Goal: Find specific page/section: Find specific page/section

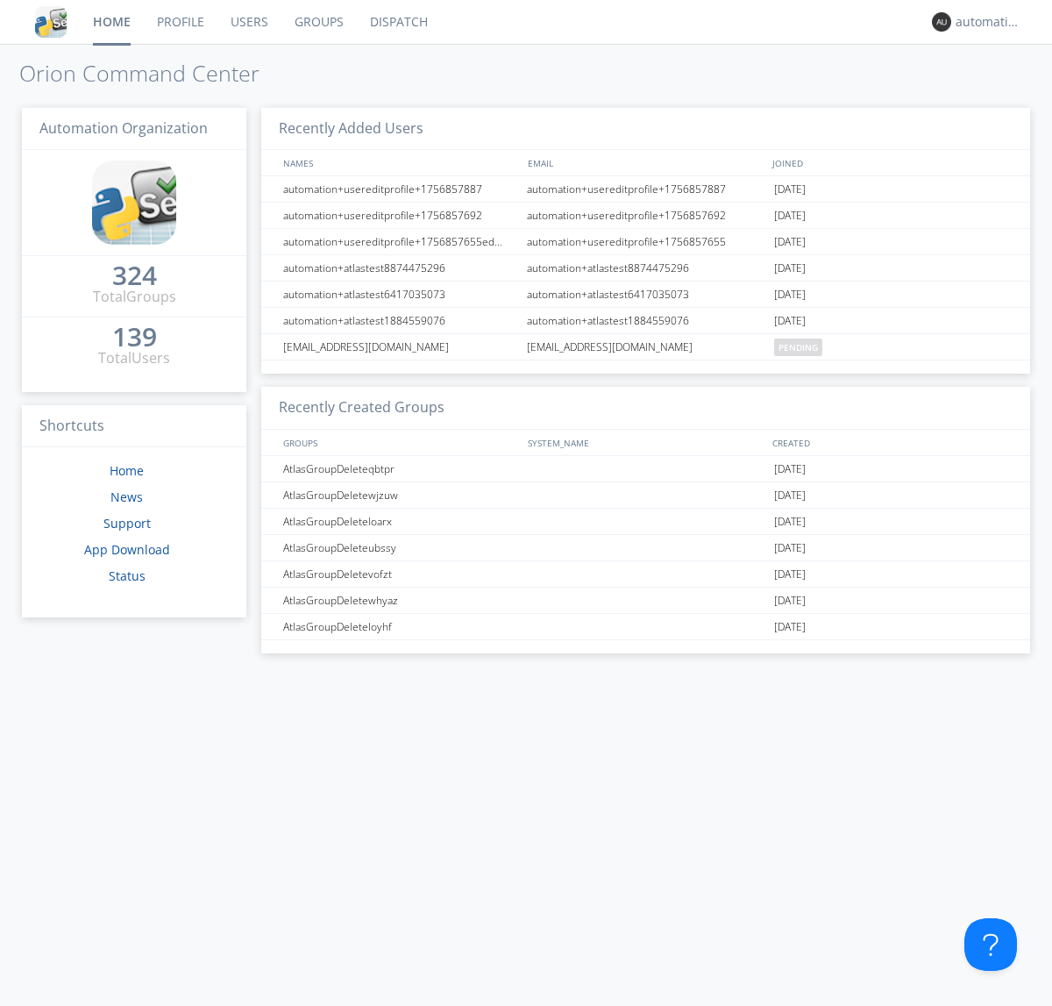
click at [397, 22] on link "Dispatch" at bounding box center [399, 22] width 84 height 44
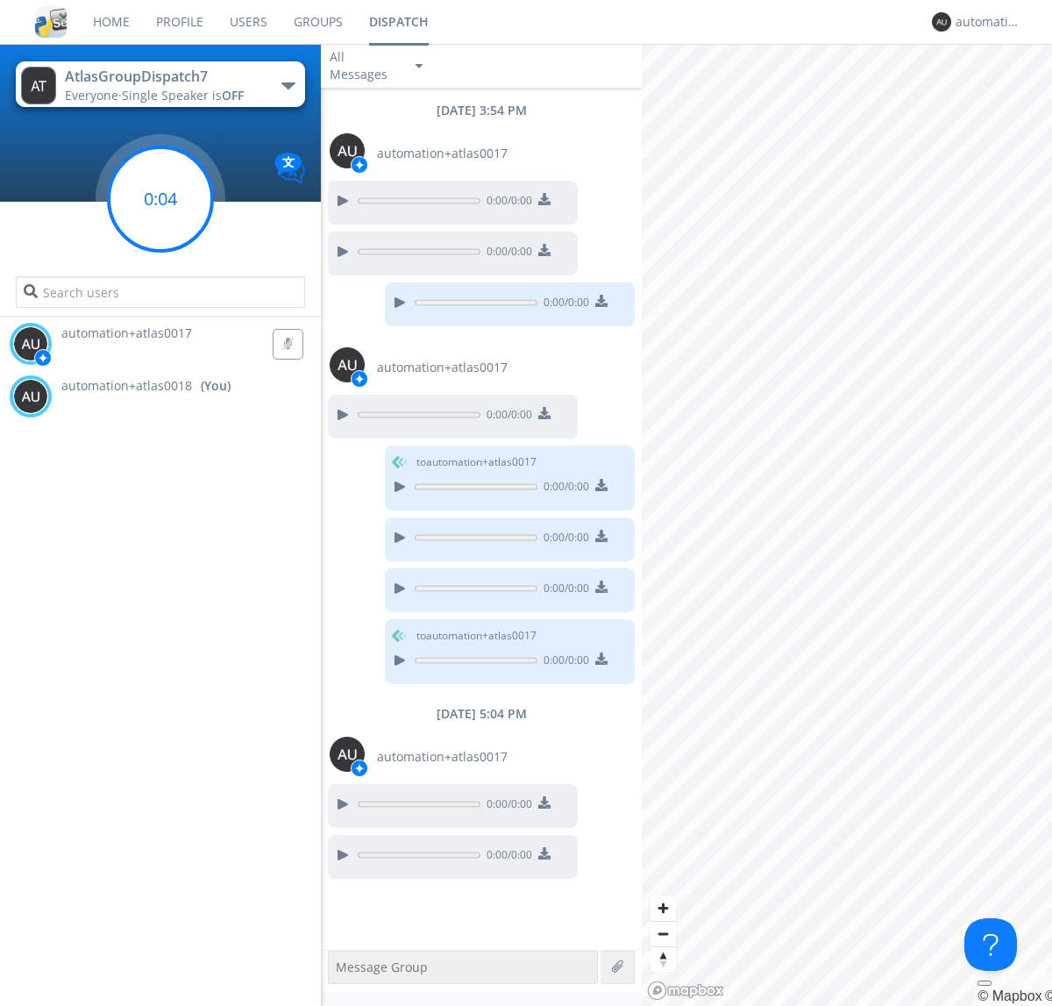
click at [160, 199] on g at bounding box center [160, 198] width 103 height 103
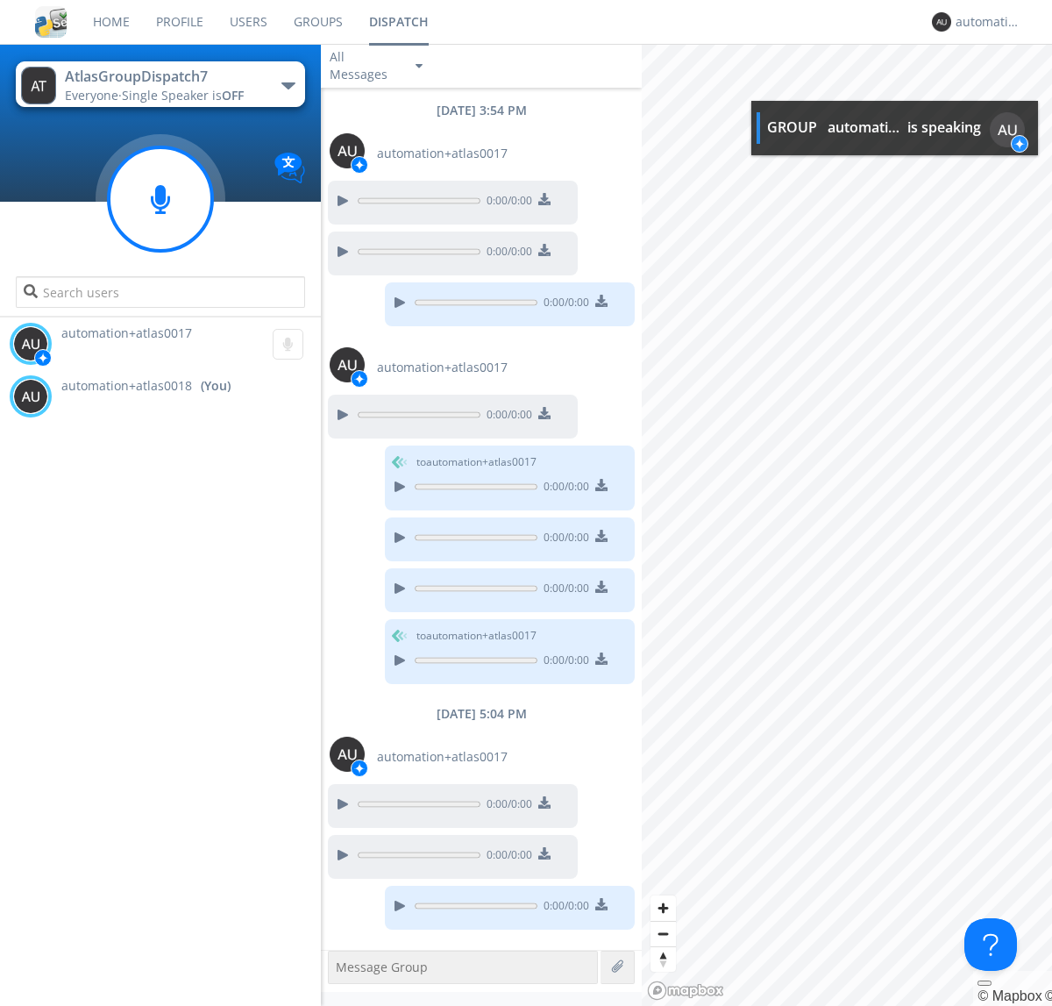
scroll to position [99, 0]
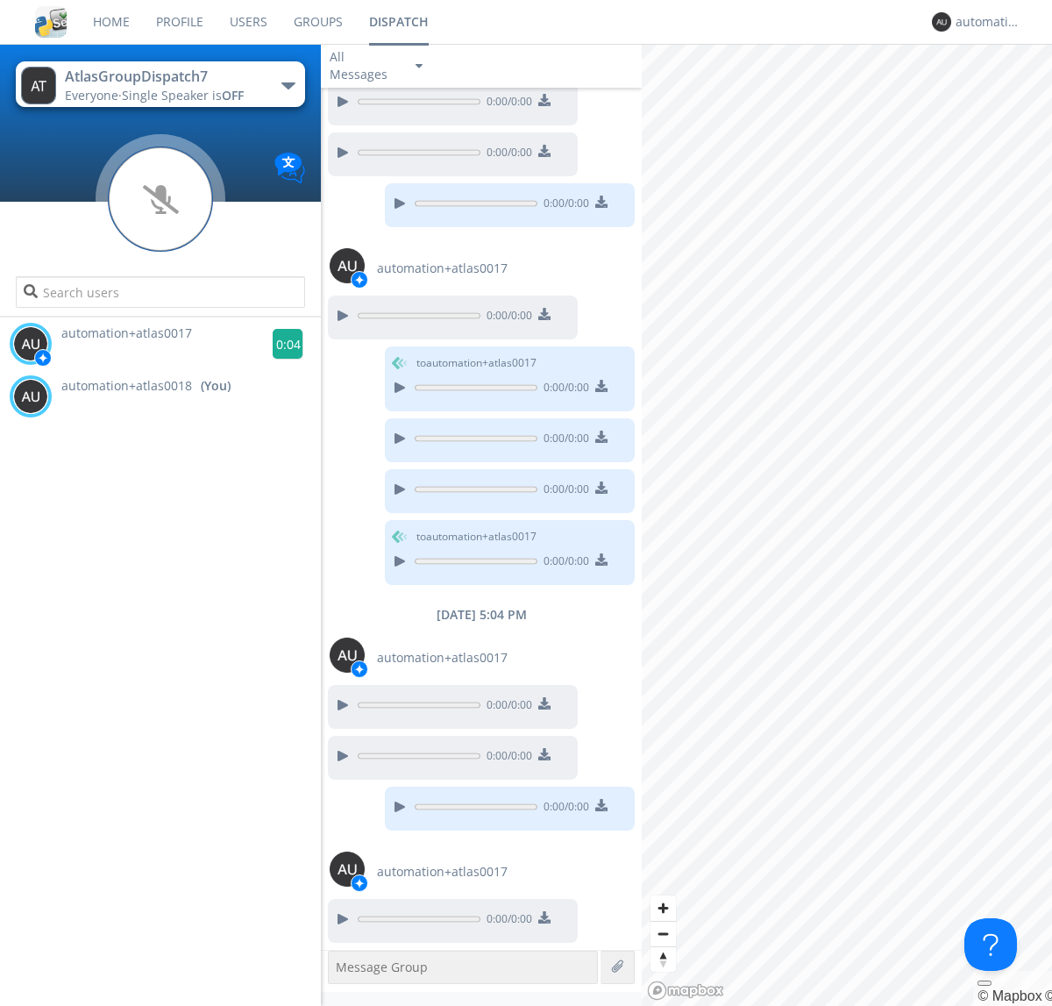
click at [281, 344] on g at bounding box center [288, 344] width 31 height 31
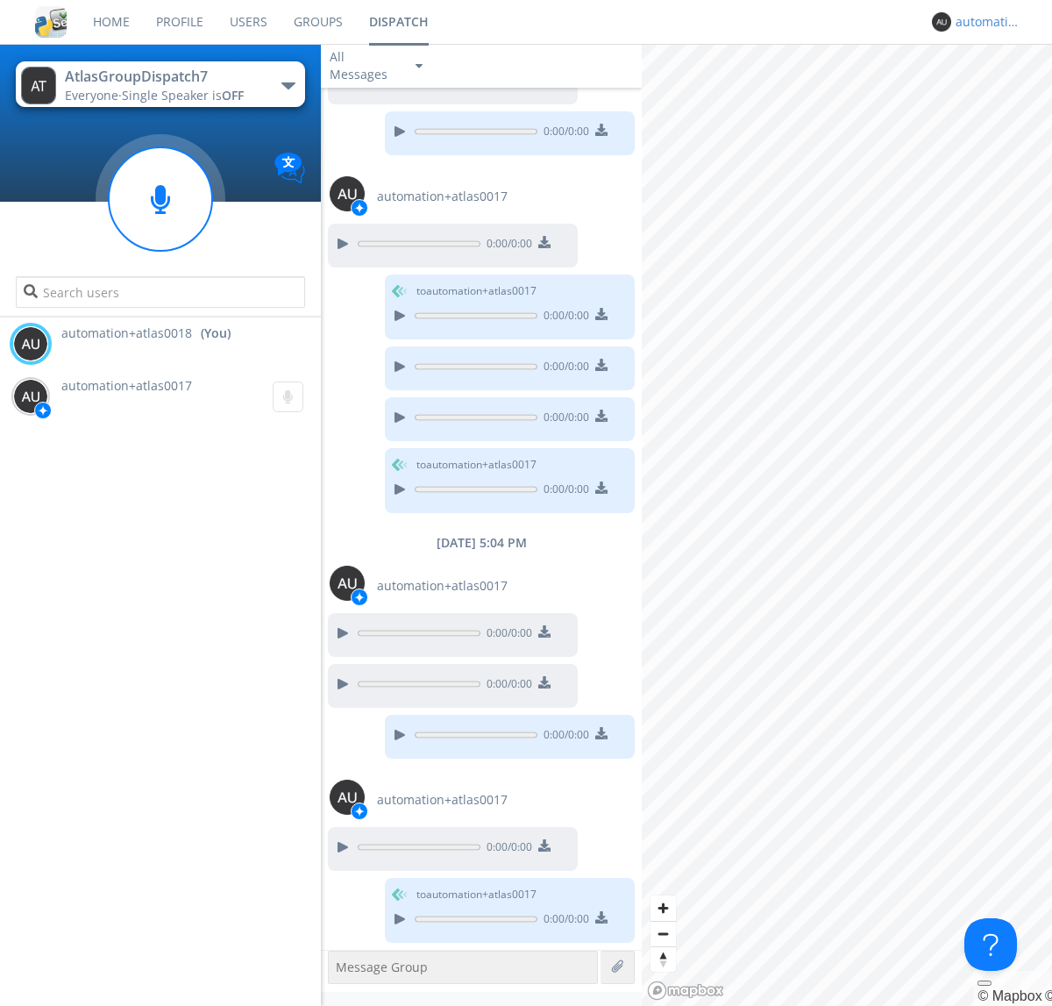
click at [984, 22] on div "automation+atlas0018" at bounding box center [989, 22] width 66 height 18
